Goal: Feedback & Contribution: Submit feedback/report problem

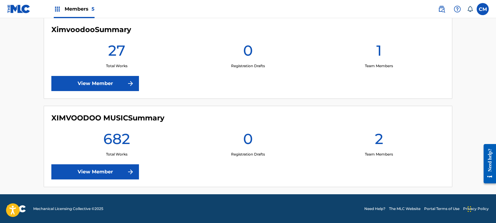
scroll to position [439, 0]
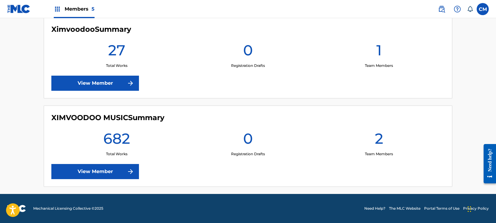
click at [133, 168] on img at bounding box center [130, 171] width 7 height 7
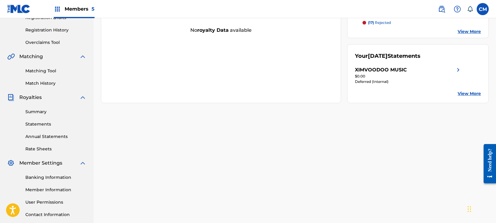
scroll to position [121, 0]
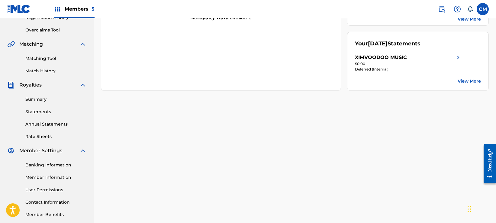
click at [34, 101] on link "Summary" at bounding box center [55, 99] width 61 height 6
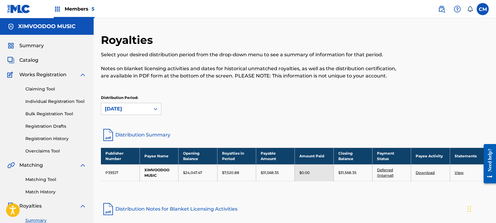
click at [38, 44] on span "Summary" at bounding box center [31, 45] width 24 height 7
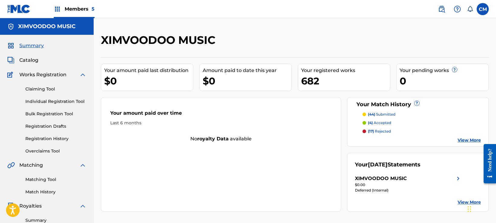
click at [93, 4] on div "Members 5" at bounding box center [74, 9] width 41 height 18
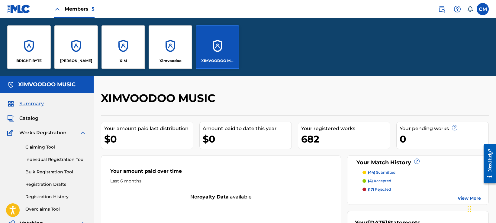
click at [82, 50] on div "[PERSON_NAME]" at bounding box center [75, 46] width 43 height 43
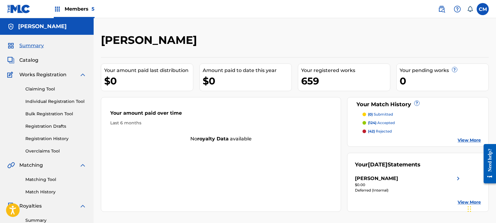
click at [51, 149] on link "Overclaims Tool" at bounding box center [55, 151] width 61 height 6
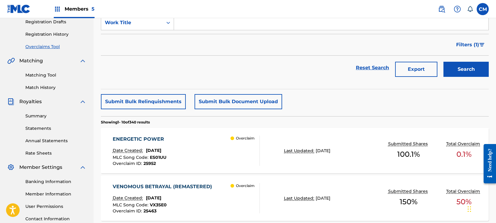
scroll to position [121, 0]
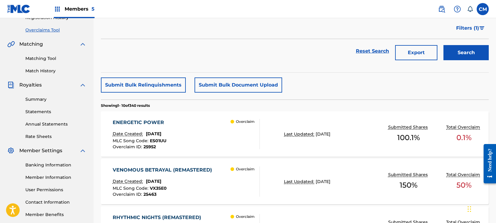
click at [159, 86] on button "Submit Bulk Relinquishments" at bounding box center [143, 84] width 85 height 15
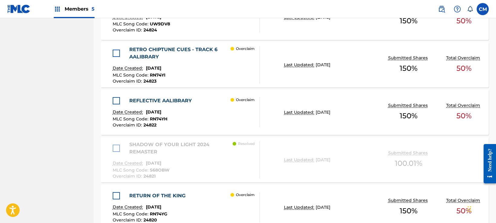
scroll to position [572, 0]
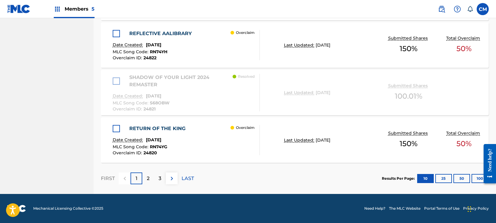
click at [476, 179] on button "100" at bounding box center [479, 178] width 17 height 9
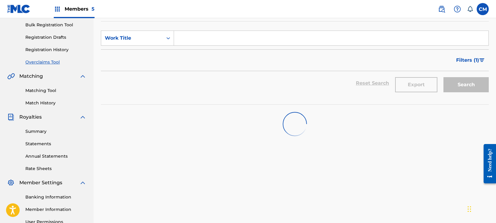
scroll to position [91, 0]
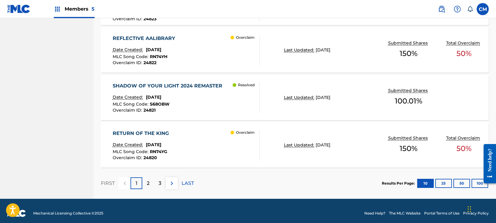
scroll to position [541, 0]
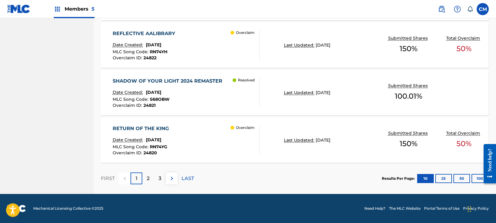
click at [478, 176] on button "100" at bounding box center [479, 178] width 17 height 9
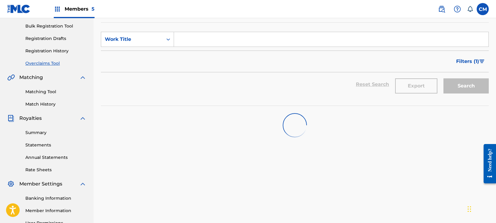
scroll to position [60, 0]
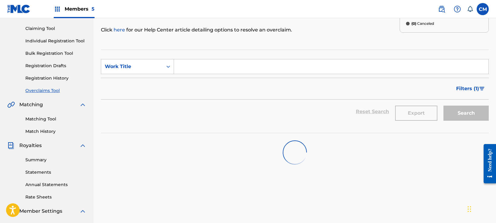
click at [471, 84] on button "Filters ( 1 )" at bounding box center [470, 88] width 36 height 15
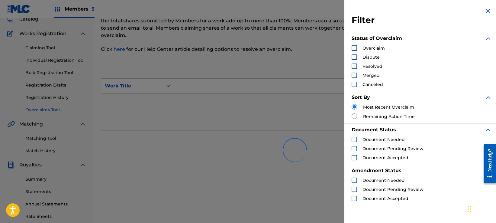
scroll to position [30, 0]
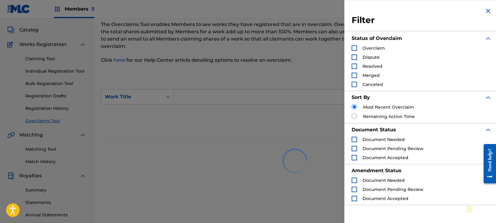
click at [276, 109] on div "Reset Search Export Search" at bounding box center [295, 120] width 388 height 24
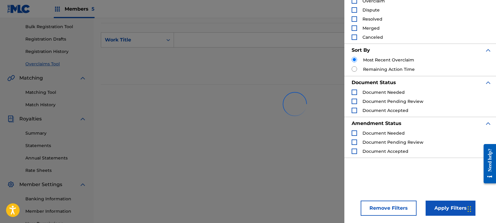
scroll to position [91, 0]
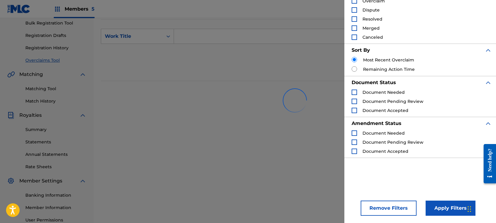
click at [304, 202] on div "Overclaims Tool The Overclaims Tool enables Members to see works they have regi…" at bounding box center [295, 99] width 388 height 312
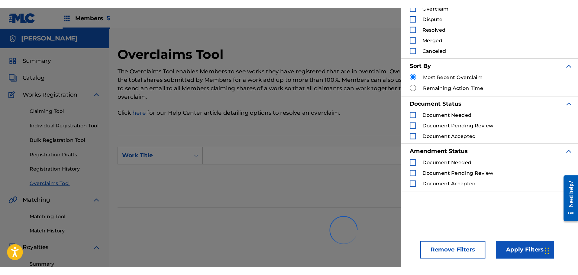
scroll to position [0, 0]
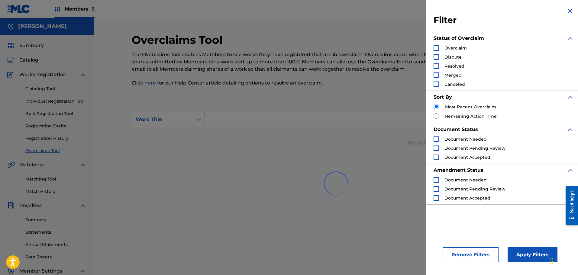
click at [496, 10] on img "Search Form" at bounding box center [569, 10] width 7 height 7
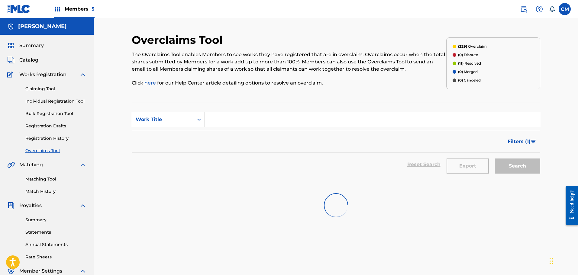
click at [37, 155] on div "Summary Catalog Works Registration Claiming Tool Individual Registration Tool B…" at bounding box center [47, 190] width 94 height 311
click at [39, 153] on link "Overclaims Tool" at bounding box center [55, 151] width 61 height 6
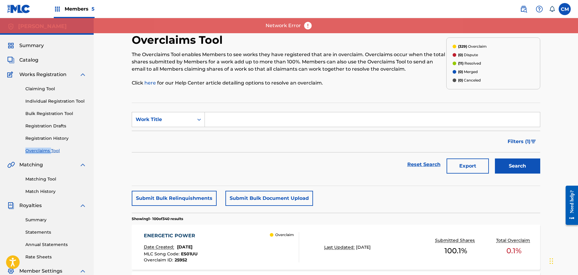
scroll to position [30, 0]
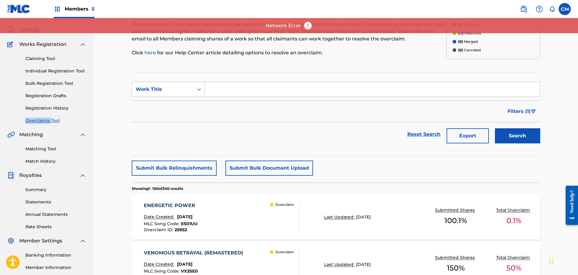
click at [178, 171] on button "Submit Bulk Relinquishments" at bounding box center [174, 168] width 85 height 15
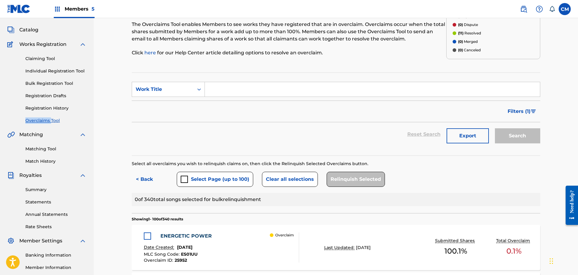
click at [205, 179] on button "Select Page (up to 100)" at bounding box center [215, 179] width 76 height 15
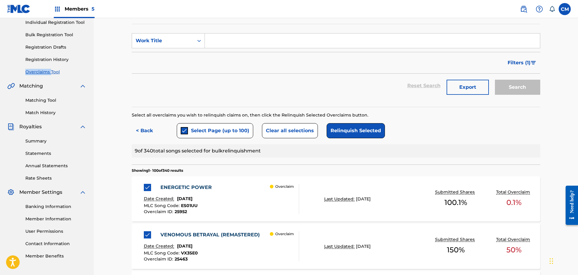
scroll to position [91, 0]
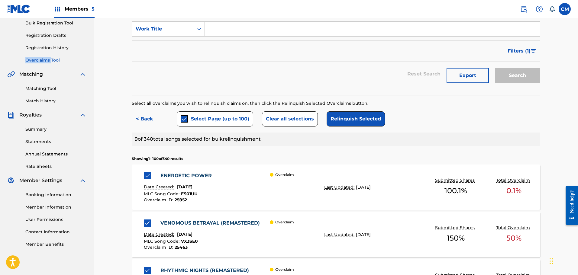
click at [353, 121] on button "Relinquish Selected" at bounding box center [355, 118] width 58 height 15
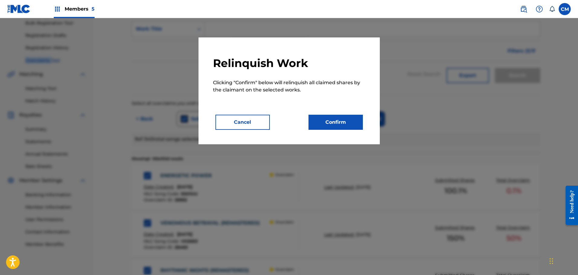
click at [346, 120] on button "Confirm" at bounding box center [335, 122] width 54 height 15
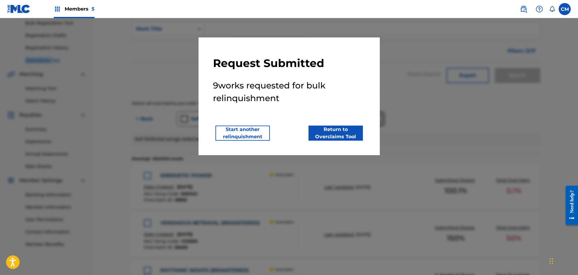
drag, startPoint x: 337, startPoint y: 130, endPoint x: 328, endPoint y: 121, distance: 12.2
click at [285, 118] on div "Request Submitted 9 works requested for bulk relinquishment Start another relin…" at bounding box center [289, 96] width 152 height 89
drag, startPoint x: 336, startPoint y: 125, endPoint x: 339, endPoint y: 133, distance: 8.5
click at [336, 125] on div "Request Submitted 9 works requested for bulk relinquishment Start another relin…" at bounding box center [289, 96] width 152 height 89
click at [339, 133] on button "Return to Overclaims Tool" at bounding box center [335, 133] width 54 height 15
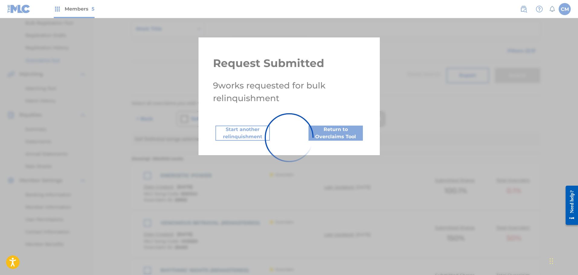
click at [348, 108] on div at bounding box center [289, 137] width 578 height 275
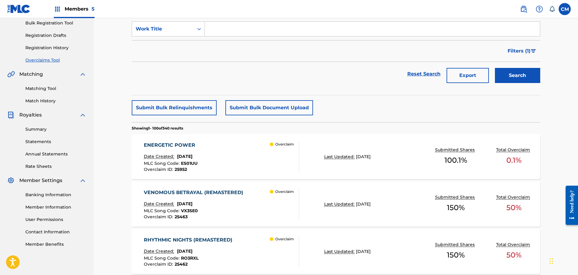
click at [187, 113] on button "Submit Bulk Relinquishments" at bounding box center [174, 107] width 85 height 15
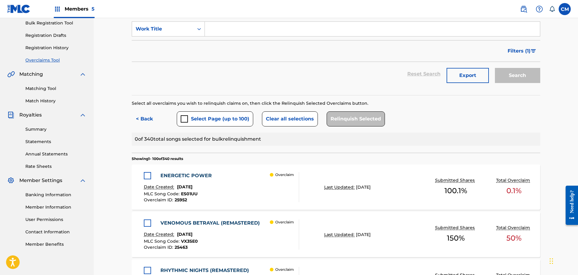
click at [185, 120] on div "submit" at bounding box center [184, 118] width 7 height 7
click at [357, 122] on button "Relinquish Selected" at bounding box center [355, 118] width 58 height 15
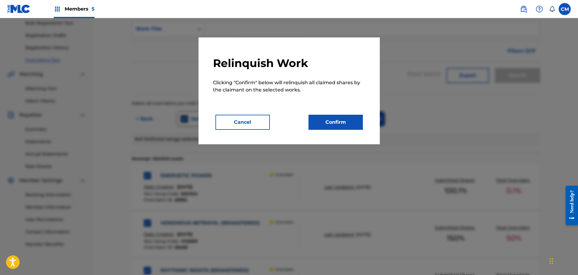
click at [353, 123] on button "Confirm" at bounding box center [335, 122] width 54 height 15
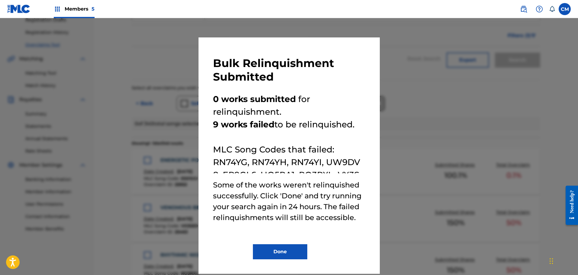
scroll to position [121, 0]
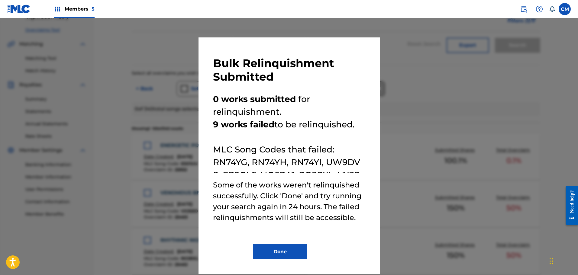
click at [280, 222] on button "Done" at bounding box center [280, 251] width 54 height 15
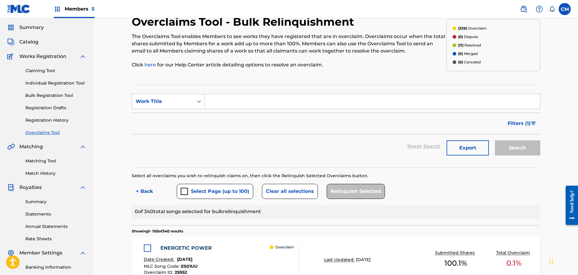
scroll to position [0, 0]
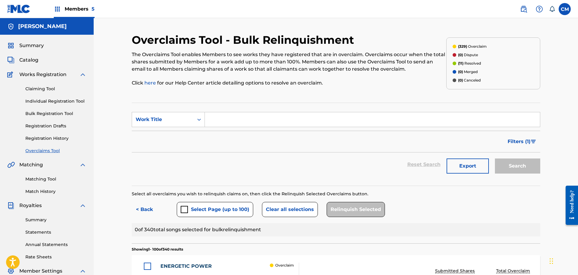
click at [43, 153] on link "Overclaims Tool" at bounding box center [55, 151] width 61 height 6
click at [45, 149] on link "Overclaims Tool" at bounding box center [55, 151] width 61 height 6
click at [210, 207] on button "Select Page (up to 100)" at bounding box center [215, 209] width 76 height 15
click at [333, 207] on button "Relinquish Selected" at bounding box center [355, 209] width 58 height 15
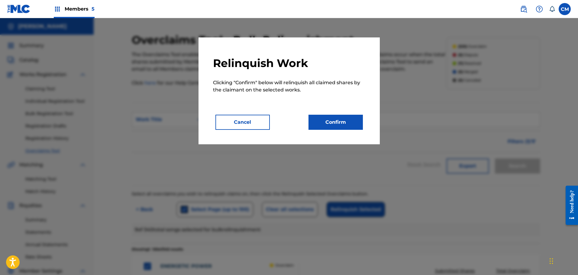
click at [326, 127] on button "Confirm" at bounding box center [335, 122] width 54 height 15
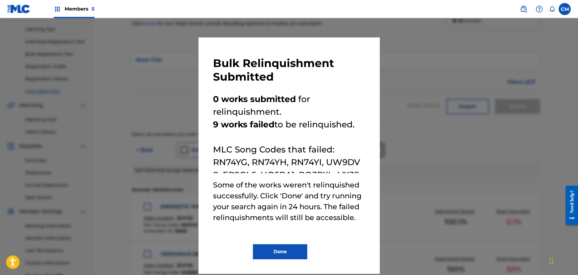
scroll to position [60, 0]
click at [408, 120] on div at bounding box center [289, 155] width 578 height 275
click at [391, 160] on div at bounding box center [289, 155] width 578 height 275
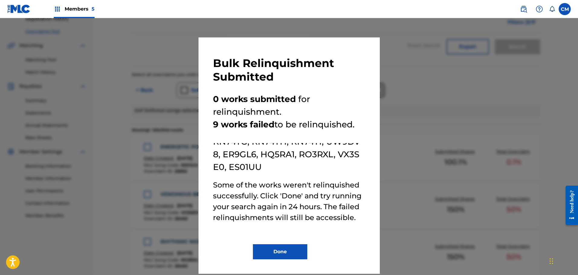
scroll to position [121, 0]
click at [286, 222] on button "Done" at bounding box center [280, 251] width 54 height 15
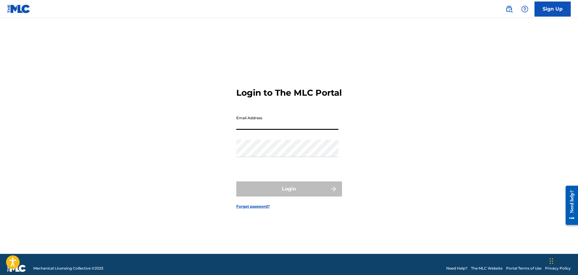
click at [260, 130] on input "Email Address" at bounding box center [287, 121] width 102 height 17
type input "[EMAIL_ADDRESS][DOMAIN_NAME]"
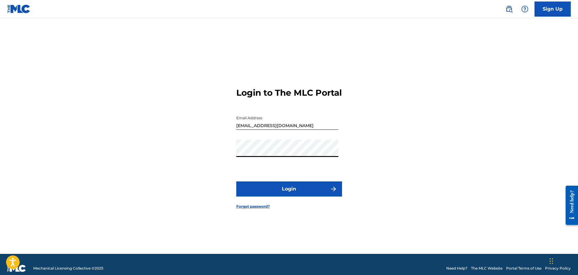
click at [281, 189] on button "Login" at bounding box center [289, 189] width 106 height 15
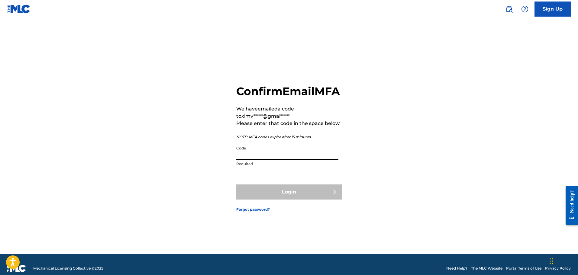
drag, startPoint x: 260, startPoint y: 152, endPoint x: 259, endPoint y: 159, distance: 7.0
click at [260, 152] on input "Code" at bounding box center [287, 151] width 102 height 17
paste input "228908"
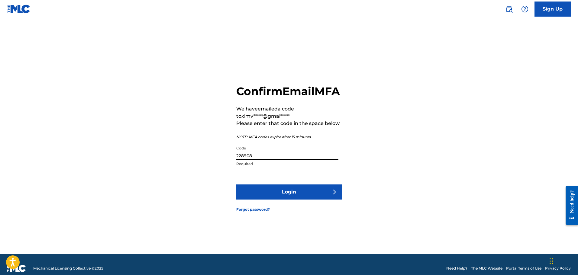
type input "228908"
click at [257, 199] on button "Login" at bounding box center [289, 192] width 106 height 15
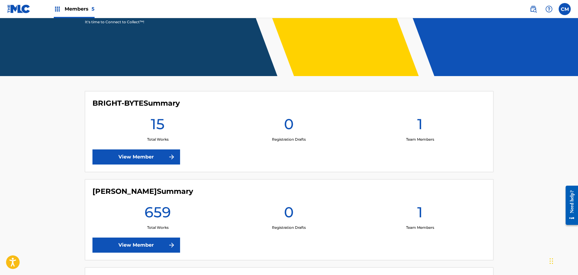
scroll to position [121, 0]
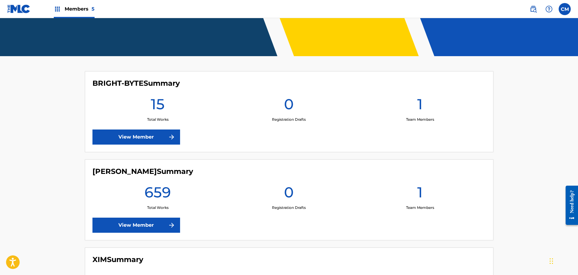
click at [106, 223] on link "View Member" at bounding box center [136, 225] width 88 height 15
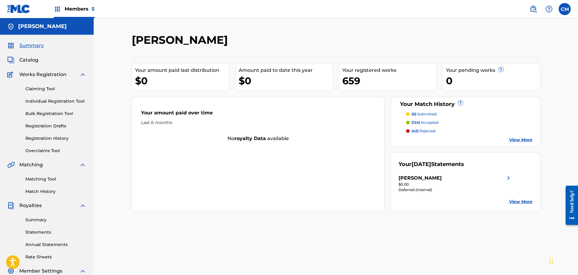
click at [42, 152] on link "Overclaims Tool" at bounding box center [55, 151] width 61 height 6
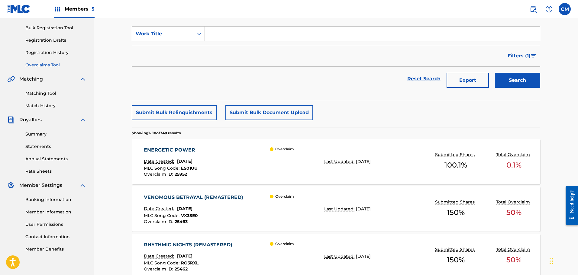
scroll to position [91, 0]
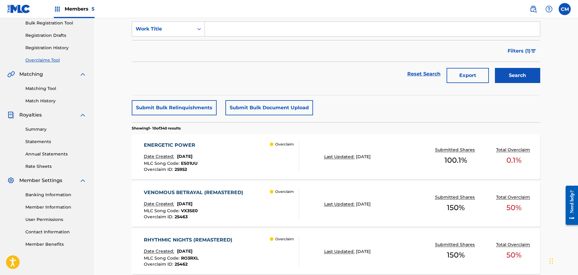
click at [188, 110] on button "Submit Bulk Relinquishments" at bounding box center [174, 107] width 85 height 15
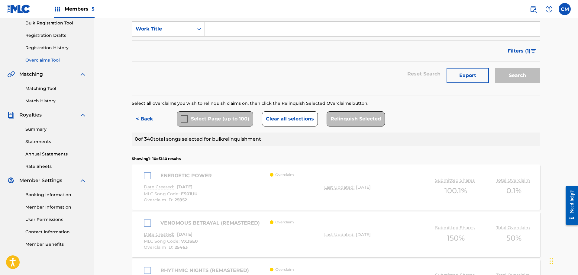
click at [432, 113] on div "< Back Select Page (up to 100) Clear all selections Relinquish Selected" at bounding box center [336, 118] width 408 height 15
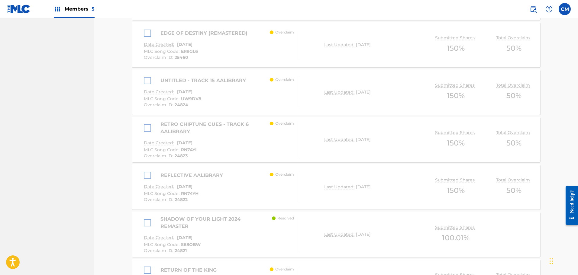
scroll to position [512, 0]
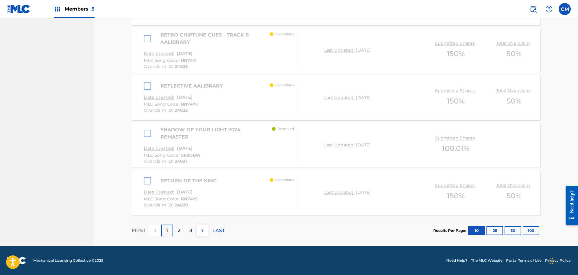
click at [193, 232] on div "3" at bounding box center [191, 231] width 12 height 12
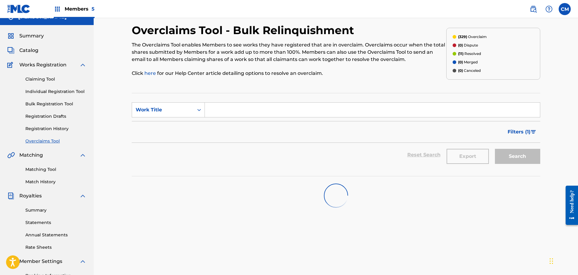
scroll to position [0, 0]
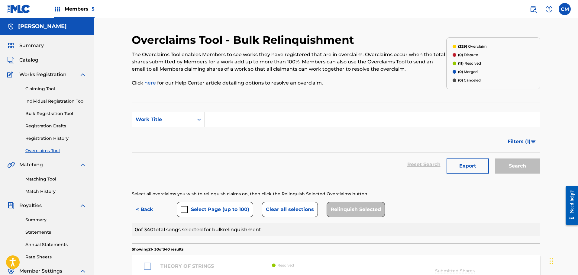
click at [184, 210] on div "submit" at bounding box center [184, 209] width 7 height 7
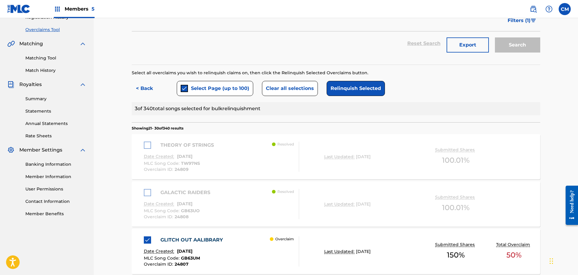
scroll to position [121, 0]
click at [362, 91] on button "Relinquish Selected" at bounding box center [355, 88] width 58 height 15
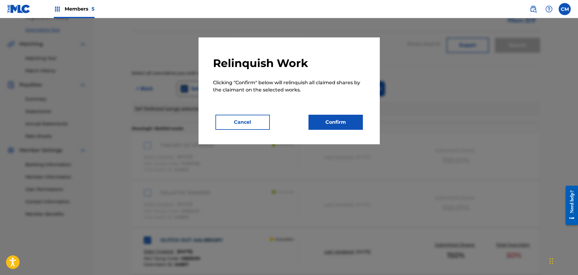
click at [334, 122] on button "Confirm" at bounding box center [335, 122] width 54 height 15
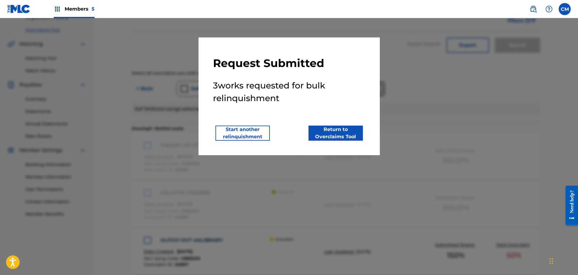
click at [259, 135] on button "Start another relinquishment" at bounding box center [242, 133] width 54 height 15
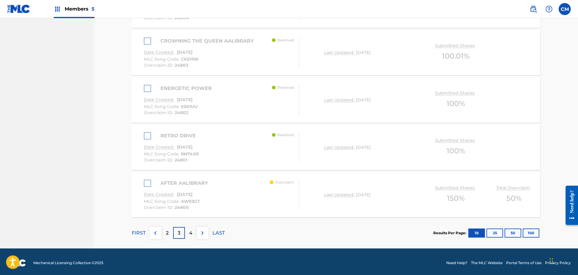
scroll to position [512, 0]
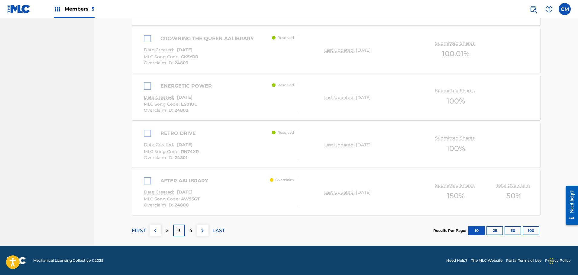
click at [495, 233] on button "25" at bounding box center [494, 230] width 17 height 9
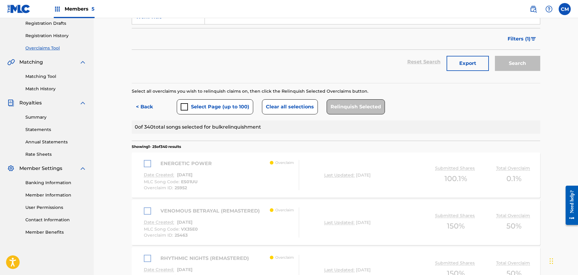
scroll to position [15, 0]
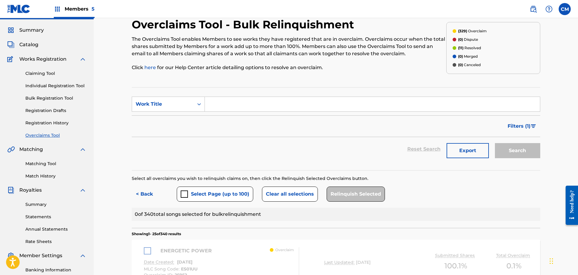
click at [201, 193] on button "Select Page (up to 100)" at bounding box center [215, 194] width 76 height 15
click at [336, 194] on button "Relinquish Selected" at bounding box center [355, 194] width 58 height 15
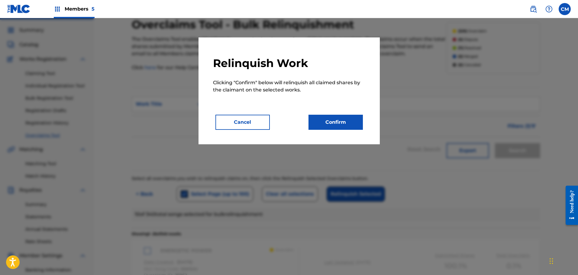
click at [337, 130] on div "Relinquish Work Clicking "Confirm" below will relinquish all claimed shares by …" at bounding box center [288, 90] width 181 height 107
click at [339, 123] on button "Confirm" at bounding box center [335, 122] width 54 height 15
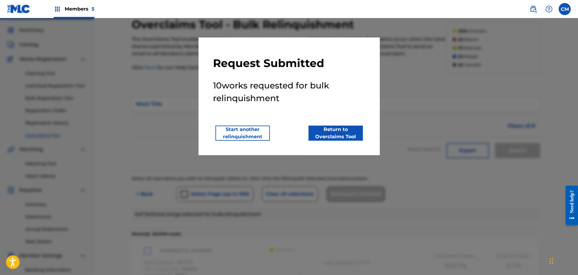
click at [254, 133] on button "Start another relinquishment" at bounding box center [242, 133] width 54 height 15
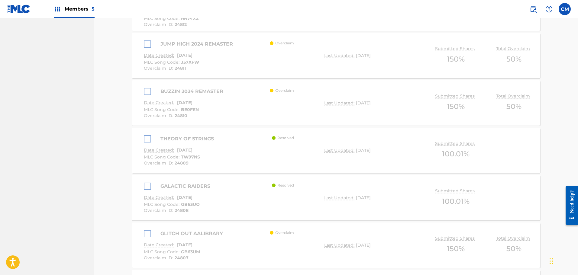
scroll to position [1223, 0]
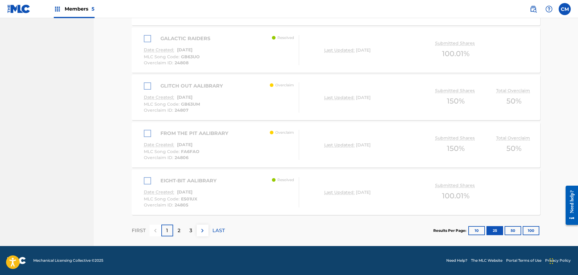
click at [180, 229] on div "2" at bounding box center [179, 231] width 12 height 12
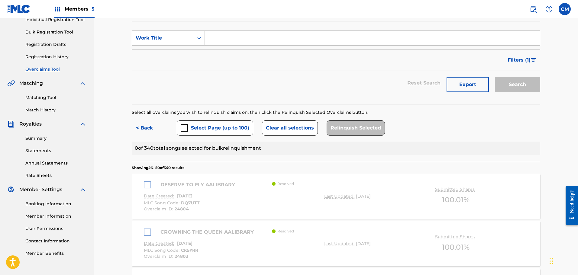
scroll to position [91, 0]
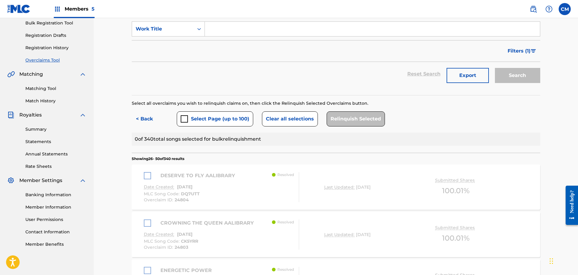
click at [182, 123] on button "Select Page (up to 100)" at bounding box center [215, 118] width 76 height 15
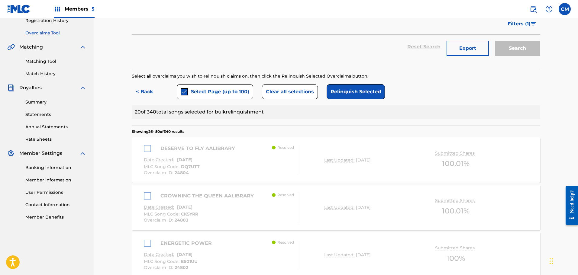
scroll to position [181, 0]
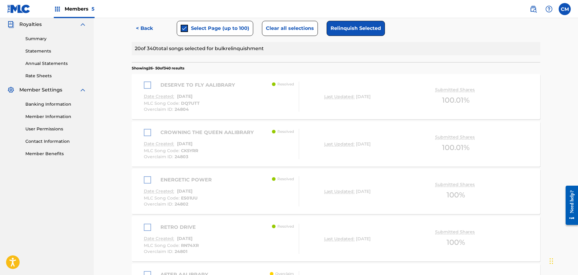
click at [346, 33] on button "Relinquish Selected" at bounding box center [355, 28] width 58 height 15
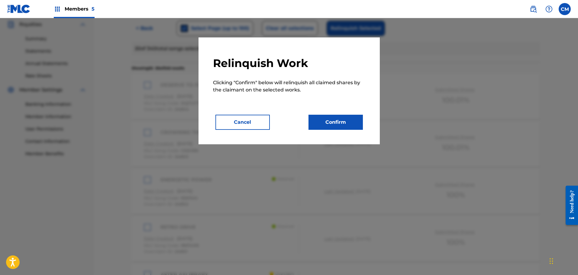
click at [313, 121] on button "Confirm" at bounding box center [335, 122] width 54 height 15
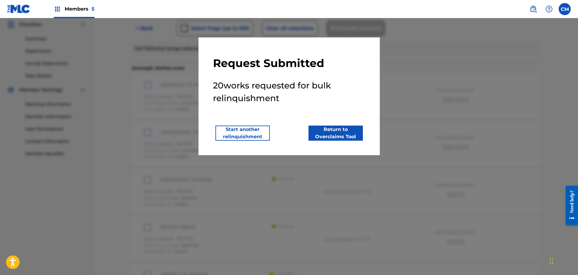
click at [320, 133] on button "Return to Overclaims Tool" at bounding box center [335, 133] width 54 height 15
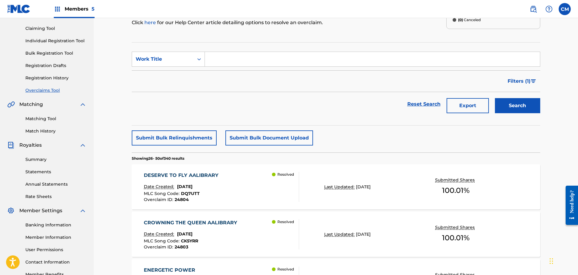
scroll to position [0, 0]
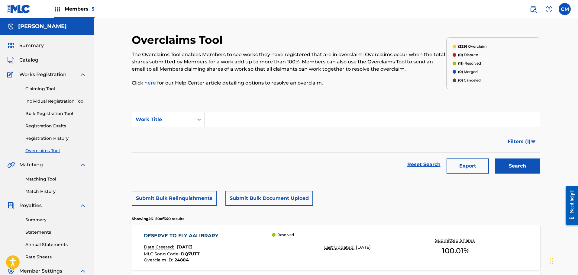
click at [461, 162] on button "Export" at bounding box center [467, 166] width 42 height 15
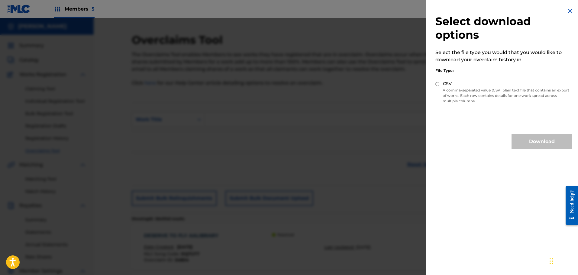
click at [440, 91] on p "A comma-separated value (CSV) plain text file that contains an export of works.…" at bounding box center [503, 96] width 137 height 16
click at [438, 85] on input "CSV" at bounding box center [437, 84] width 4 height 4
radio input "true"
click at [528, 140] on button "Download" at bounding box center [541, 141] width 60 height 15
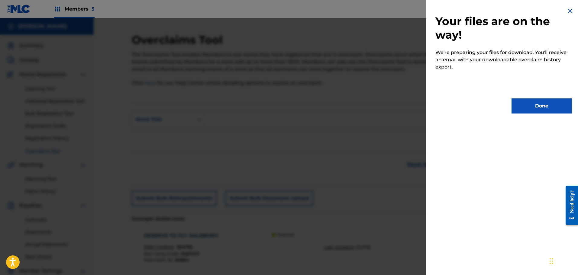
click at [519, 102] on button "Done" at bounding box center [541, 105] width 60 height 15
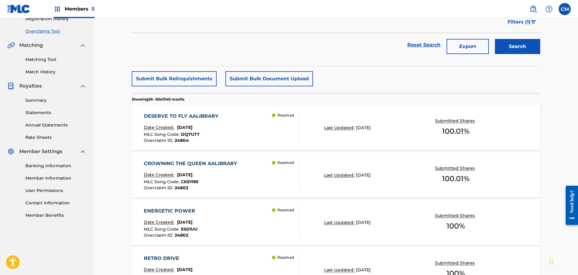
scroll to position [121, 0]
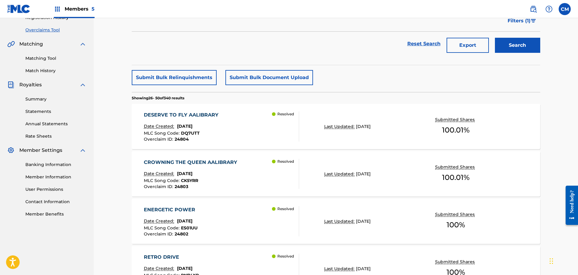
click at [44, 203] on link "Contact Information" at bounding box center [55, 202] width 61 height 6
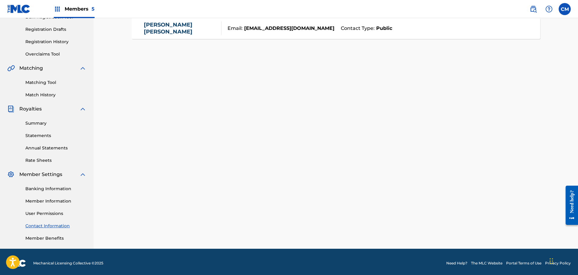
scroll to position [99, 0]
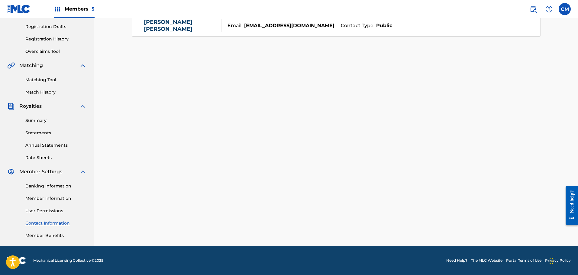
click at [39, 196] on link "Member Information" at bounding box center [55, 198] width 61 height 6
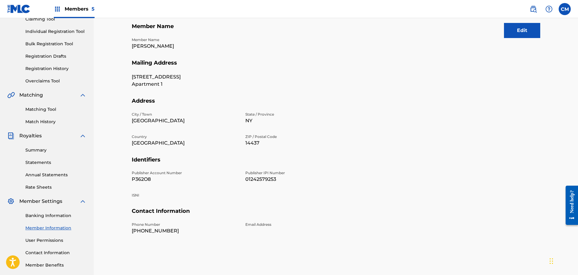
scroll to position [91, 0]
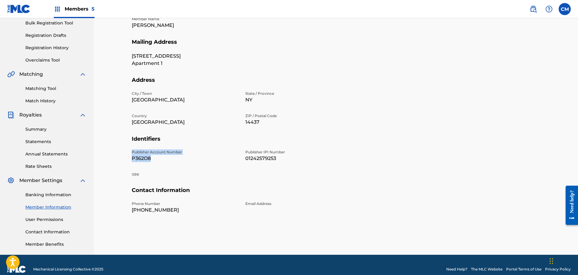
drag, startPoint x: 156, startPoint y: 159, endPoint x: 131, endPoint y: 154, distance: 25.6
click at [131, 154] on div "Mailing and Contact Information entered on the Mailing and Contact tab is used …" at bounding box center [335, 99] width 423 height 312
copy div "Publisher Account Number P362O8"
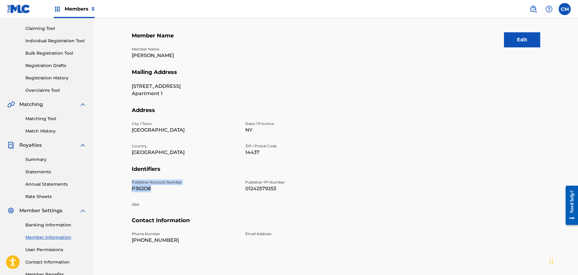
scroll to position [0, 0]
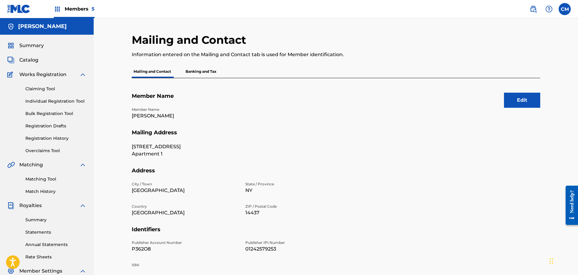
click at [42, 28] on h5 "[PERSON_NAME]" at bounding box center [42, 26] width 49 height 7
click at [40, 48] on span "Summary" at bounding box center [31, 45] width 24 height 7
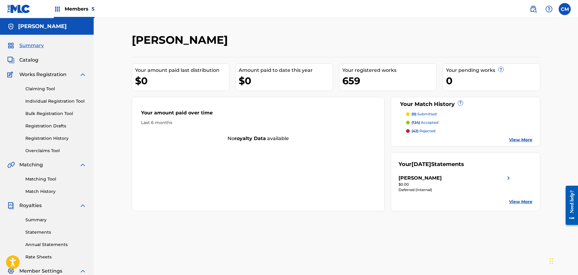
click at [47, 149] on link "Overclaims Tool" at bounding box center [55, 151] width 61 height 6
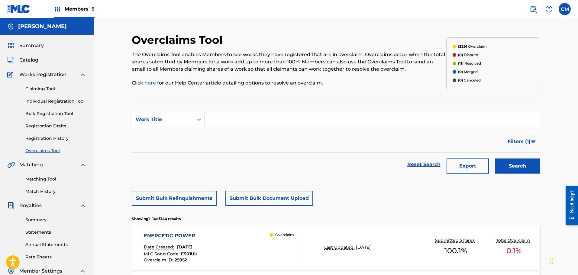
click at [63, 31] on div "[PERSON_NAME]" at bounding box center [47, 26] width 94 height 17
click at [71, 13] on div "Members 5" at bounding box center [74, 9] width 41 height 18
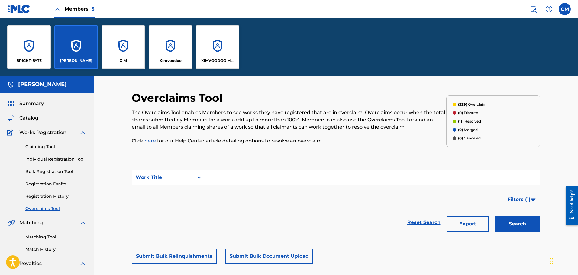
click at [120, 50] on div "XIM" at bounding box center [122, 46] width 43 height 43
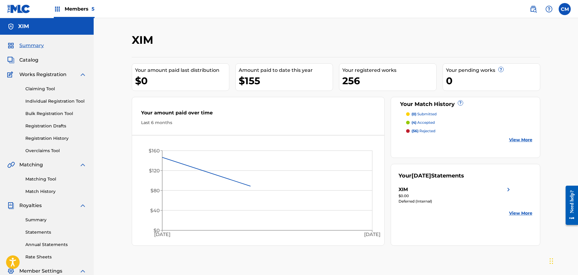
click at [42, 150] on link "Overclaims Tool" at bounding box center [55, 151] width 61 height 6
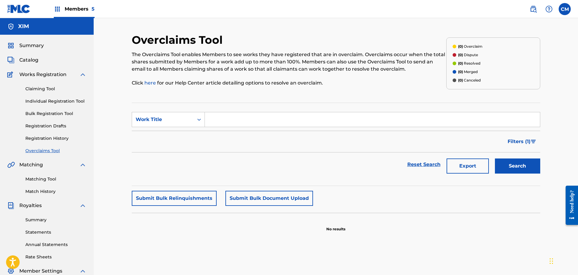
click at [42, 150] on link "Overclaims Tool" at bounding box center [55, 151] width 61 height 6
click at [92, 9] on span "5" at bounding box center [93, 9] width 3 height 6
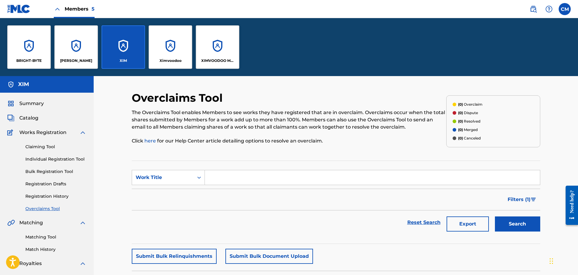
click at [155, 46] on div "Ximvoodoo" at bounding box center [170, 46] width 43 height 43
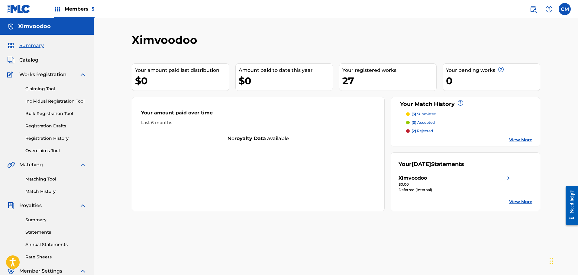
click at [57, 150] on link "Overclaims Tool" at bounding box center [55, 151] width 61 height 6
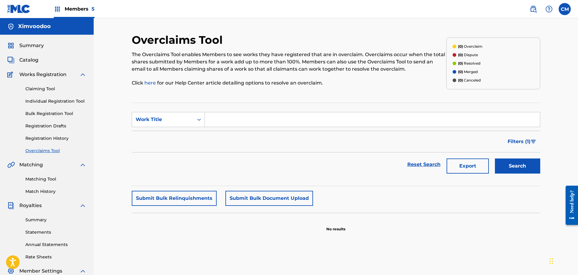
click at [88, 9] on span "Members 5" at bounding box center [80, 8] width 30 height 7
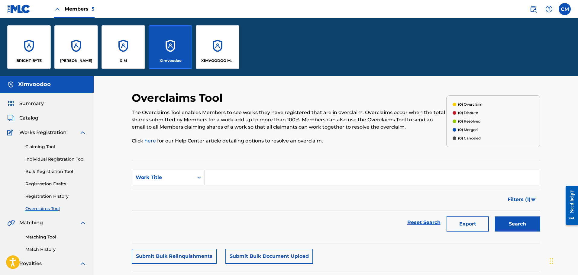
click at [183, 59] on div "Ximvoodoo" at bounding box center [170, 60] width 39 height 5
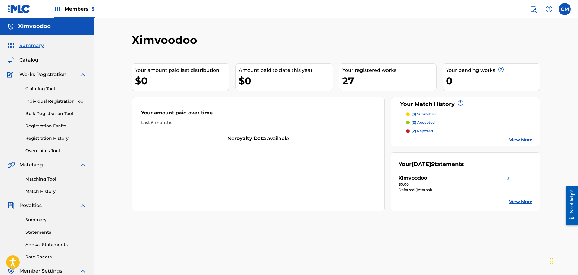
click at [80, 10] on span "Members 5" at bounding box center [80, 8] width 30 height 7
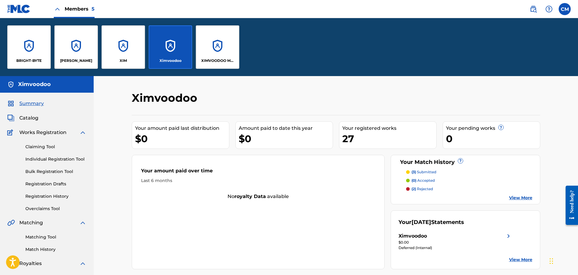
click at [196, 49] on div "XIMVOODOO MUSIC" at bounding box center [217, 46] width 43 height 43
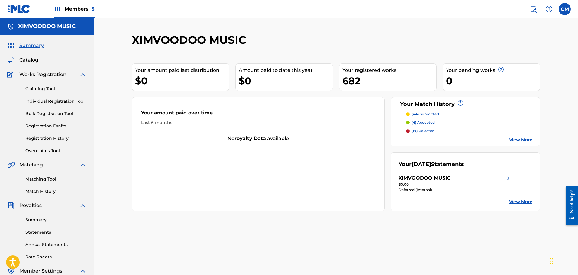
click at [39, 152] on link "Overclaims Tool" at bounding box center [55, 151] width 61 height 6
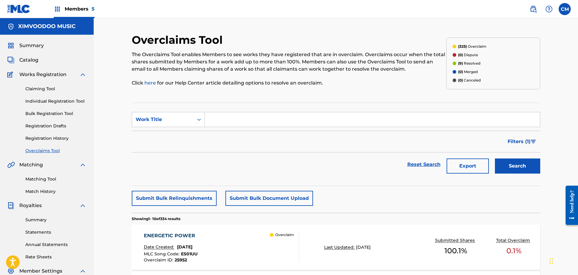
click at [31, 63] on span "Catalog" at bounding box center [28, 59] width 19 height 7
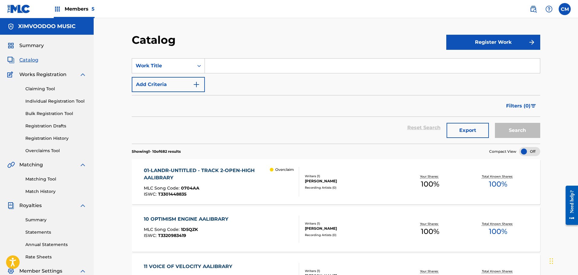
click at [85, 7] on span "Members 5" at bounding box center [80, 8] width 30 height 7
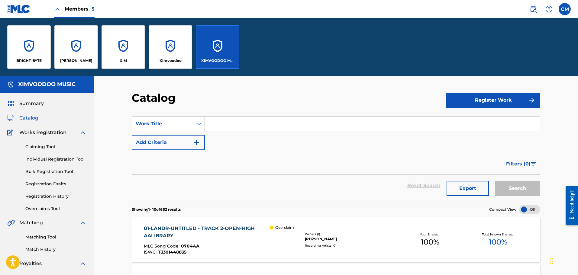
click at [112, 49] on div "XIM" at bounding box center [122, 46] width 43 height 43
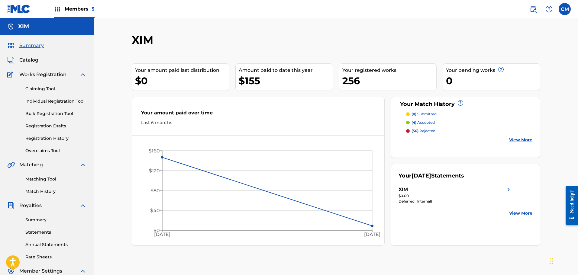
click at [522, 215] on link "View More" at bounding box center [520, 213] width 23 height 6
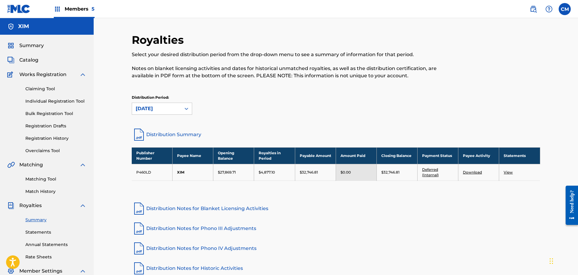
click at [421, 182] on div "Publisher Number Payee Name Opening Balance Royalties in Period Payable Amount …" at bounding box center [336, 171] width 408 height 49
click at [429, 175] on link "Deferred (Internal)" at bounding box center [430, 172] width 17 height 10
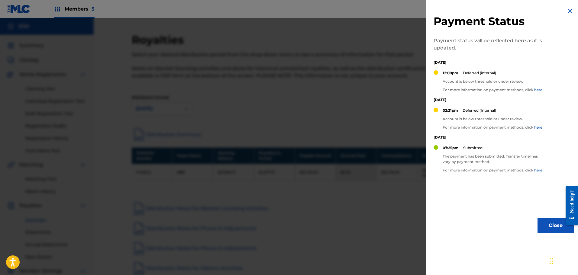
click at [301, 84] on div at bounding box center [289, 155] width 578 height 275
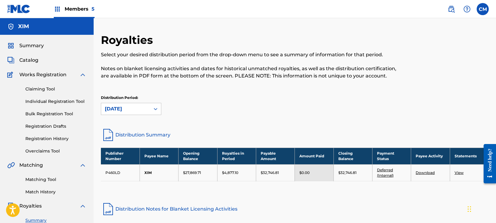
click at [34, 63] on span "Catalog" at bounding box center [28, 59] width 19 height 7
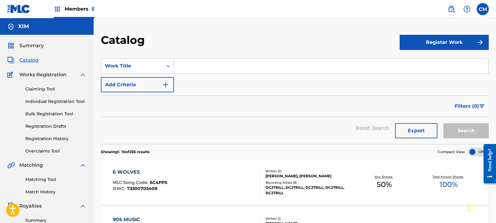
click at [413, 127] on button "Export" at bounding box center [416, 130] width 42 height 15
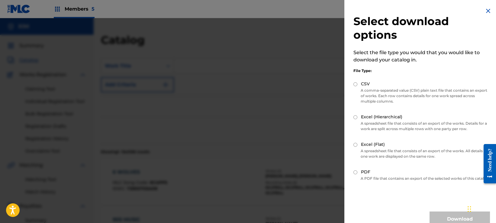
click at [356, 146] on input "Excel (Flat)" at bounding box center [355, 145] width 4 height 4
radio input "true"
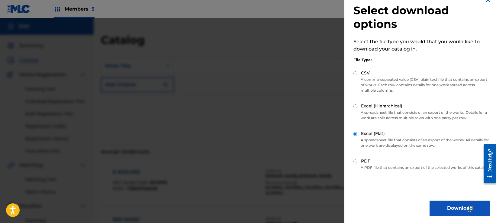
click at [449, 208] on button "Download" at bounding box center [459, 207] width 60 height 15
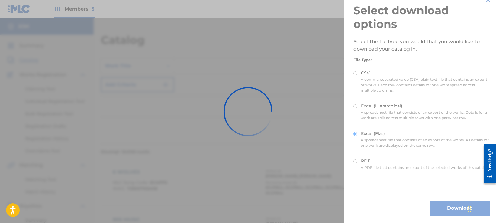
scroll to position [0, 0]
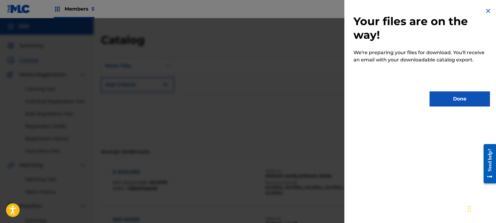
click at [461, 105] on button "Done" at bounding box center [459, 98] width 60 height 15
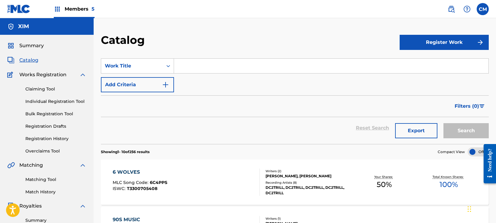
click at [74, 11] on span "Members 5" at bounding box center [80, 8] width 30 height 7
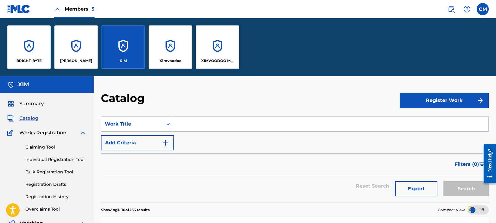
click at [201, 53] on div "XIMVOODOO MUSIC" at bounding box center [217, 46] width 43 height 43
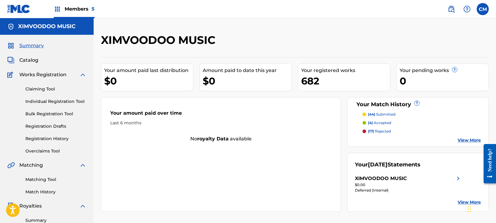
click at [29, 59] on span "Catalog" at bounding box center [28, 59] width 19 height 7
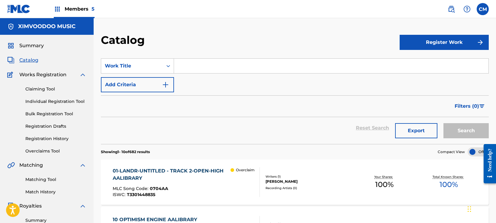
click at [418, 126] on button "Export" at bounding box center [416, 130] width 42 height 15
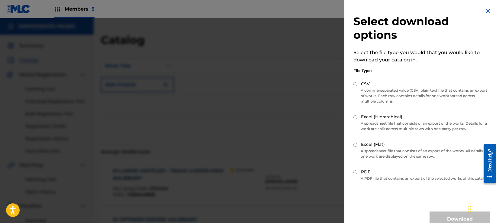
click at [371, 142] on label "Excel (Flat)" at bounding box center [373, 144] width 24 height 6
click at [357, 143] on input "Excel (Flat)" at bounding box center [355, 145] width 4 height 4
radio input "true"
click at [438, 217] on div "Select download options Select the file type you would that you would like to d…" at bounding box center [421, 116] width 155 height 233
click at [438, 218] on button "Download" at bounding box center [459, 218] width 60 height 15
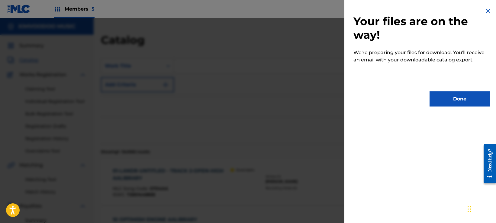
click at [456, 102] on button "Done" at bounding box center [459, 98] width 60 height 15
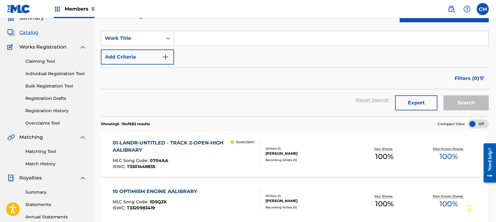
scroll to position [60, 0]
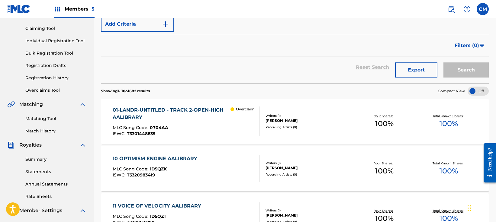
click at [42, 160] on link "Summary" at bounding box center [55, 159] width 61 height 6
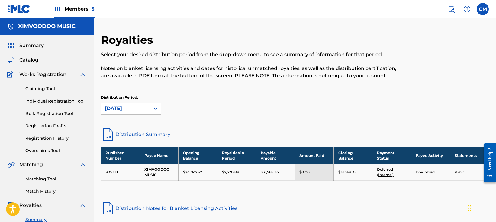
click at [459, 173] on link "View" at bounding box center [459, 172] width 9 height 5
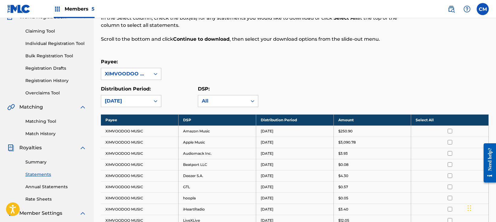
scroll to position [60, 0]
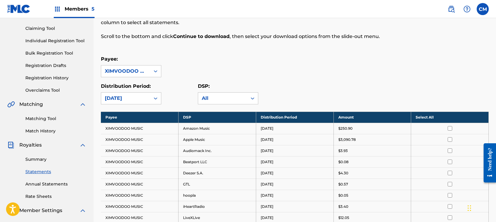
click at [38, 158] on link "Summary" at bounding box center [55, 159] width 61 height 6
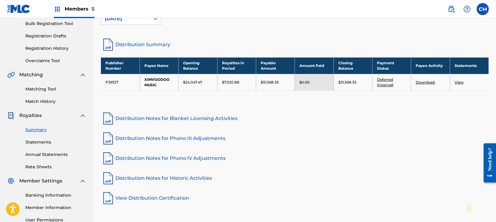
scroll to position [91, 0]
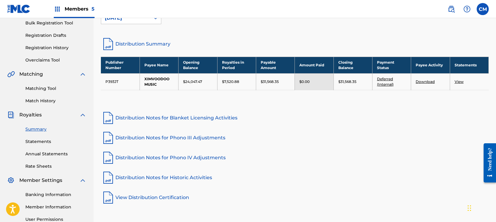
click at [422, 82] on link "Download" at bounding box center [425, 81] width 19 height 5
click at [157, 41] on link "Distribution Summary" at bounding box center [295, 44] width 388 height 14
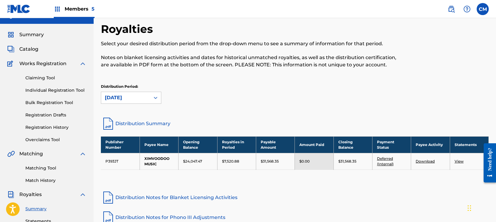
scroll to position [0, 0]
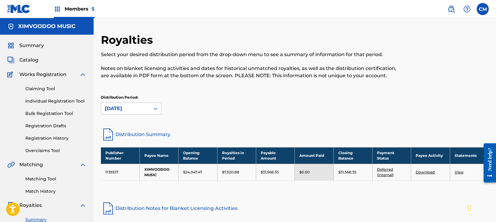
click at [70, 14] on div "Members 5" at bounding box center [74, 9] width 41 height 18
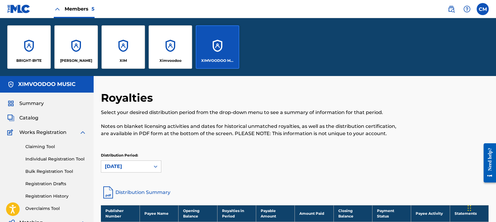
click at [152, 57] on div "Ximvoodoo" at bounding box center [170, 46] width 43 height 43
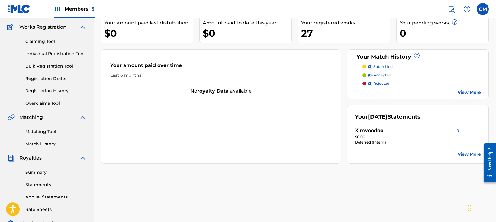
scroll to position [60, 0]
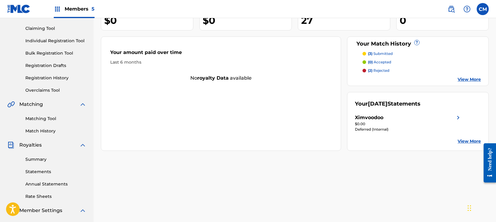
click at [35, 164] on div "Summary Statements Annual Statements Rate Sheets" at bounding box center [46, 174] width 79 height 51
click at [36, 159] on link "Summary" at bounding box center [55, 159] width 61 height 6
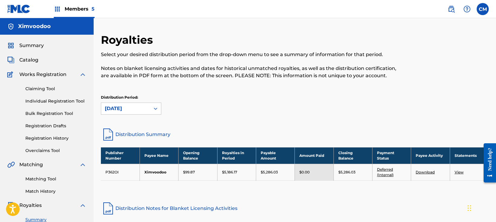
click at [142, 136] on link "Distribution Summary" at bounding box center [295, 134] width 388 height 14
click at [71, 7] on span "Members 5" at bounding box center [80, 8] width 30 height 7
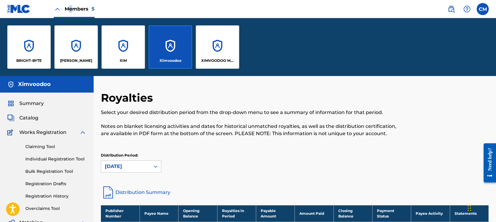
click at [107, 61] on div "XIM" at bounding box center [123, 60] width 39 height 5
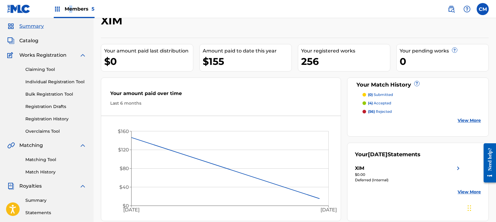
scroll to position [30, 0]
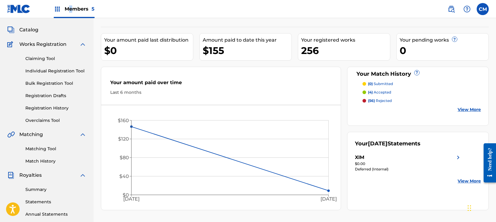
click at [40, 191] on link "Summary" at bounding box center [55, 190] width 61 height 6
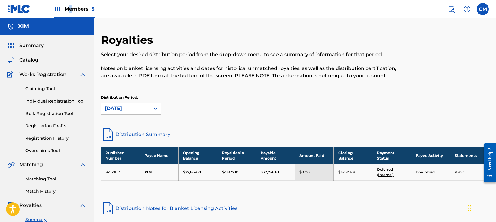
click at [151, 131] on link "Distribution Summary" at bounding box center [295, 134] width 388 height 14
click at [72, 11] on span "Members 5" at bounding box center [80, 8] width 30 height 7
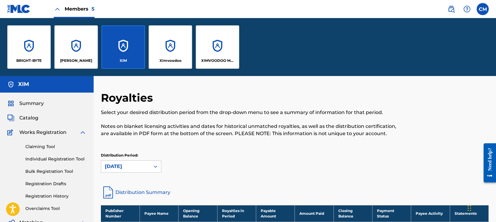
click at [32, 62] on p "BRIGHT-BYTE" at bounding box center [28, 60] width 25 height 5
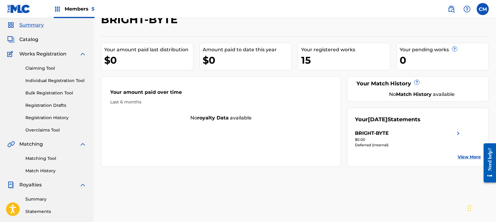
scroll to position [30, 0]
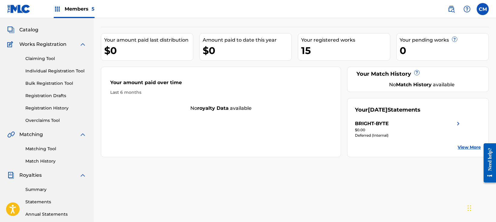
click at [47, 188] on link "Summary" at bounding box center [55, 190] width 61 height 6
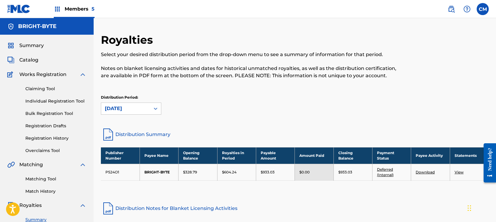
click at [145, 137] on link "Distribution Summary" at bounding box center [295, 134] width 388 height 14
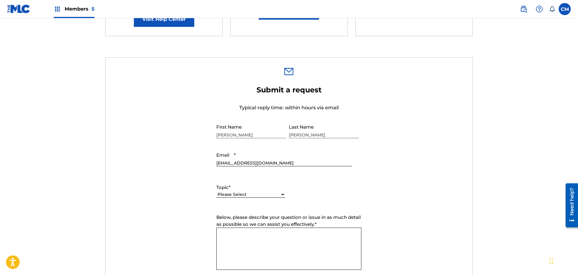
scroll to position [151, 0]
click at [256, 191] on div "Please Select I need help with my account I need help with managing my catalog …" at bounding box center [250, 198] width 69 height 14
click at [256, 192] on select "Please Select I need help with my account I need help with managing my catalog …" at bounding box center [250, 194] width 69 height 6
select select "I need help with managing my catalog"
click at [216, 191] on select "Please Select I need help with my account I need help with managing my catalog …" at bounding box center [250, 194] width 69 height 6
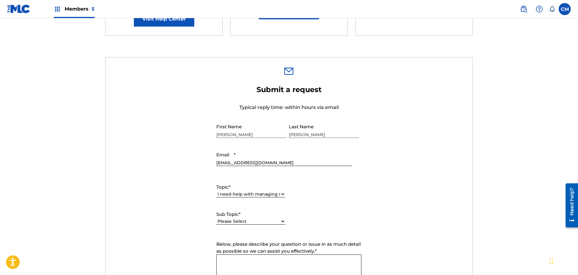
click at [275, 249] on span "Below, please describe your question or issue in as much detail as possible so …" at bounding box center [288, 247] width 144 height 13
click at [275, 255] on textarea "Below, please describe your question or issue in as much detail as possible so …" at bounding box center [288, 276] width 145 height 42
click at [273, 226] on div "Please Select I need help with CWR I need help registering my work(s) in The ML…" at bounding box center [250, 225] width 69 height 14
select select "I need help with a conflict or overclaim"
click at [216, 218] on select "Please Select I need help with CWR I need help registering my work(s) in The ML…" at bounding box center [250, 221] width 69 height 6
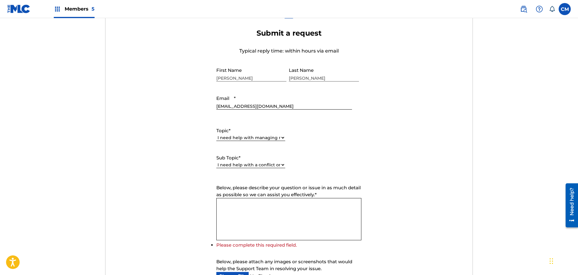
scroll to position [211, 0]
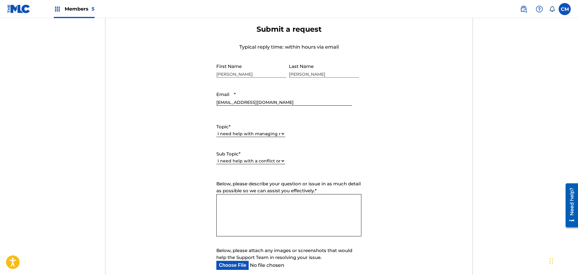
click at [311, 206] on textarea "Below, please describe your question or issue in as much detail as possible so …" at bounding box center [288, 215] width 145 height 42
click at [286, 223] on textarea "Hello, I am trying to clear the overclaims on my account" at bounding box center [288, 215] width 145 height 42
drag, startPoint x: 332, startPoint y: 220, endPoint x: 300, endPoint y: 214, distance: 32.2
click at [300, 214] on textarea "Hello, I am trying to clear the overclaims on my account" at bounding box center [288, 215] width 145 height 42
paste textarea "Publisher Account Number P362O8"
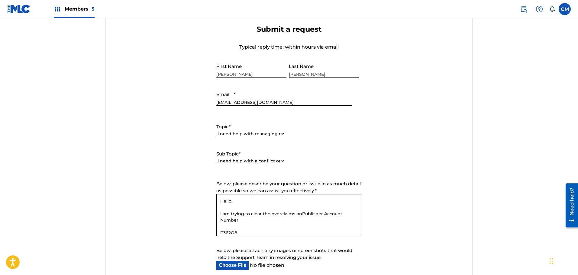
click at [301, 214] on textarea "Hello, I am trying to clear the overclaims onPublisher Account Number P362O8" at bounding box center [288, 215] width 145 height 42
click at [284, 222] on textarea "Hello, I am trying to clear the overclaims on Publisher Account Number P362O8" at bounding box center [288, 215] width 145 height 42
click at [283, 223] on textarea "Hello, I am trying to clear the overclaims on Publisher Account Number P362O8" at bounding box center [288, 215] width 145 height 42
click at [235, 228] on textarea "Hello, I am trying to clear the overclaims on Publisher Account Number P362O8 -…" at bounding box center [288, 215] width 145 height 42
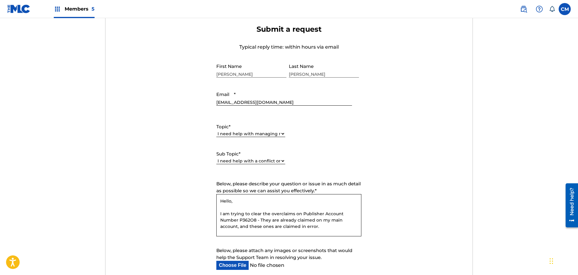
click at [238, 227] on textarea "Hello, I am trying to clear the overclaims on Publisher Account Number P362O8 -…" at bounding box center [288, 215] width 145 height 42
click at [249, 230] on textarea "Hello, I am trying to clear the overclaims on Publisher Account Number P362O8 -…" at bounding box center [288, 215] width 145 height 42
click at [275, 216] on textarea "Hello, I am trying to clear the overclaims on Publisher Account Number P362O8 -…" at bounding box center [288, 215] width 145 height 42
click at [269, 214] on textarea "Hello, I am trying to clear the overclaims on Publisher Account Number P362O8 -…" at bounding box center [288, 215] width 145 height 42
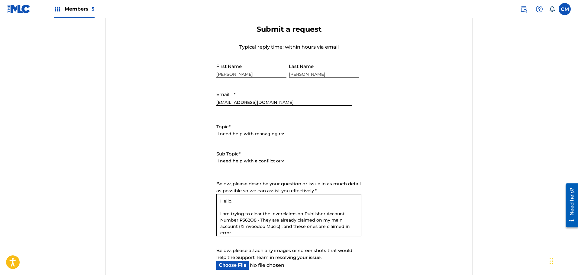
click at [305, 222] on textarea "Hello, I am trying to clear the overclaims on Publisher Account Number P362O8 -…" at bounding box center [288, 215] width 145 height 42
click at [272, 214] on textarea "Hello, I am trying to clear the overclaims on Publisher Account Number P362O8 -…" at bounding box center [288, 215] width 145 height 42
click at [266, 227] on textarea "Hello, I am trying to clear the 329 overclaims on Publisher Account Number P362…" at bounding box center [288, 215] width 145 height 42
click at [256, 219] on textarea "Hello, I am trying to clear the 329 overclaims on Publisher Account Number P362…" at bounding box center [288, 215] width 145 height 42
click at [261, 233] on textarea "Hello, I am trying to clear the 329 overclaims on Publisher Account Number P362…" at bounding box center [288, 215] width 145 height 42
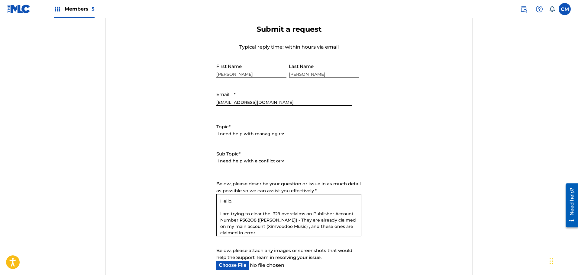
click at [281, 233] on textarea "Hello, I am trying to clear the 329 overclaims on Publisher Account Number P362…" at bounding box center [288, 215] width 145 height 42
click at [313, 229] on textarea "Hello, I am trying to clear the 329 overclaims on Publisher Account Number P362…" at bounding box center [288, 215] width 145 height 42
click at [301, 227] on textarea "Hello, I am trying to clear the 329 overclaims on Publisher Account Number P362…" at bounding box center [288, 215] width 145 height 42
drag, startPoint x: 301, startPoint y: 227, endPoint x: 320, endPoint y: 233, distance: 20.0
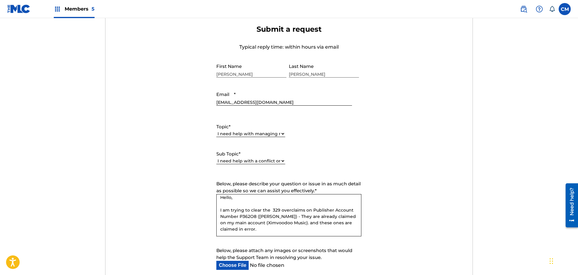
click at [320, 233] on textarea "Hello, I am trying to clear the 329 overclaims on Publisher Account Number P362…" at bounding box center [288, 215] width 145 height 42
click at [289, 221] on textarea "Hello, I am trying to clear the 329 overclaims on Publisher Account Number P362…" at bounding box center [288, 215] width 145 height 42
click at [260, 214] on textarea "Hello, I am trying to clear the 329 overclaims on Publisher Account Number P362…" at bounding box center [288, 215] width 145 height 42
click at [287, 235] on textarea "Hello, I am trying to clear/relinquish the 329 overclaims on Publisher Account …" at bounding box center [288, 215] width 145 height 42
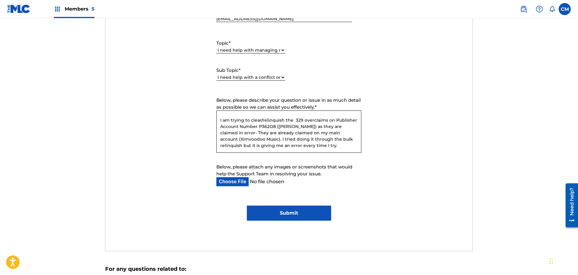
scroll to position [302, 0]
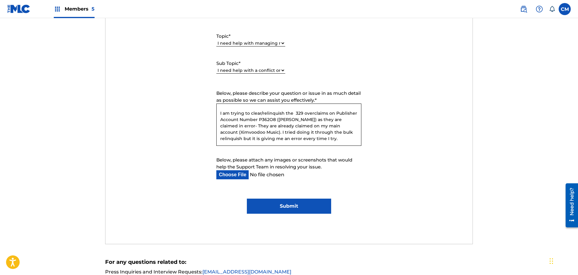
type textarea "Hello, I am trying to clear/relinquish the 329 overclaims on Publisher Account …"
click at [312, 212] on input "Submit" at bounding box center [289, 206] width 84 height 15
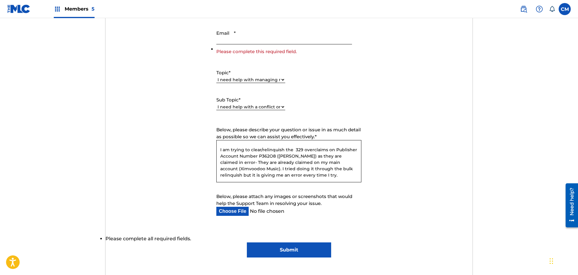
scroll to position [211, 0]
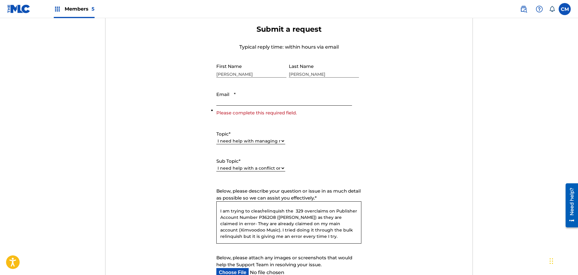
click at [242, 95] on input "Email *" at bounding box center [283, 96] width 135 height 17
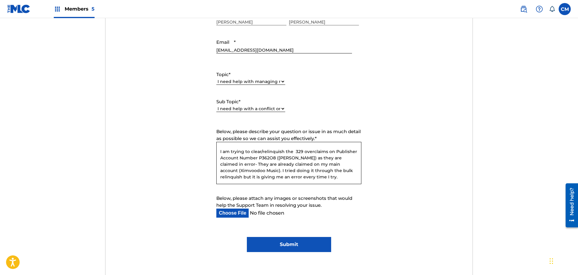
scroll to position [272, 0]
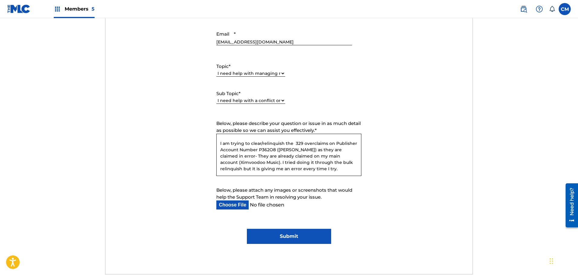
type input "[EMAIL_ADDRESS][DOMAIN_NAME]"
click at [276, 236] on input "Submit" at bounding box center [289, 236] width 84 height 15
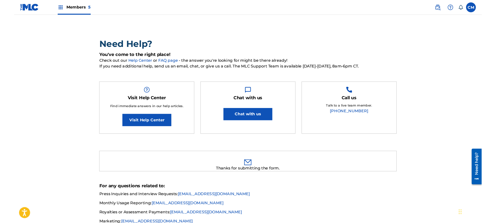
scroll to position [0, 0]
